Goal: Check status

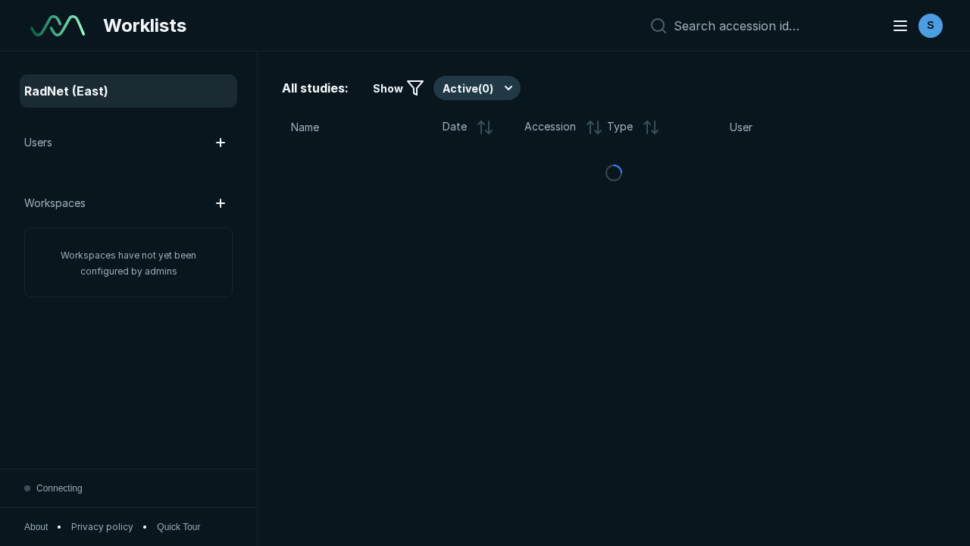
scroll to position [4141, 6316]
